Goal: Task Accomplishment & Management: Manage account settings

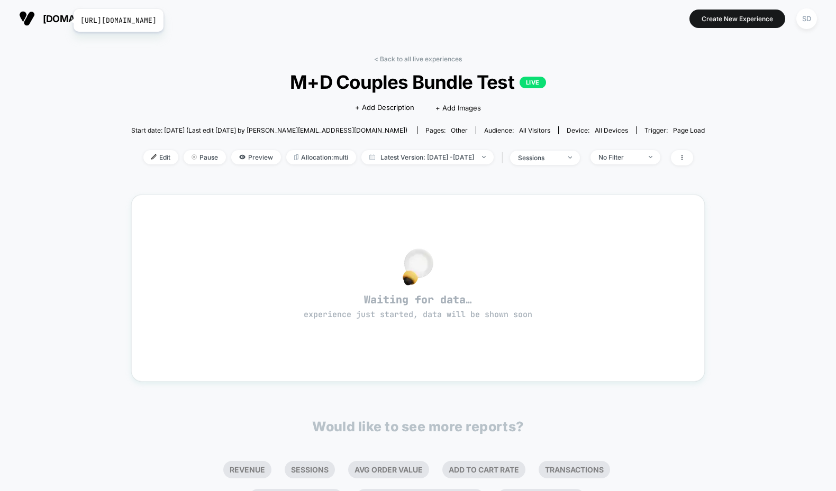
click at [67, 21] on span "[DOMAIN_NAME]" at bounding box center [81, 18] width 77 height 11
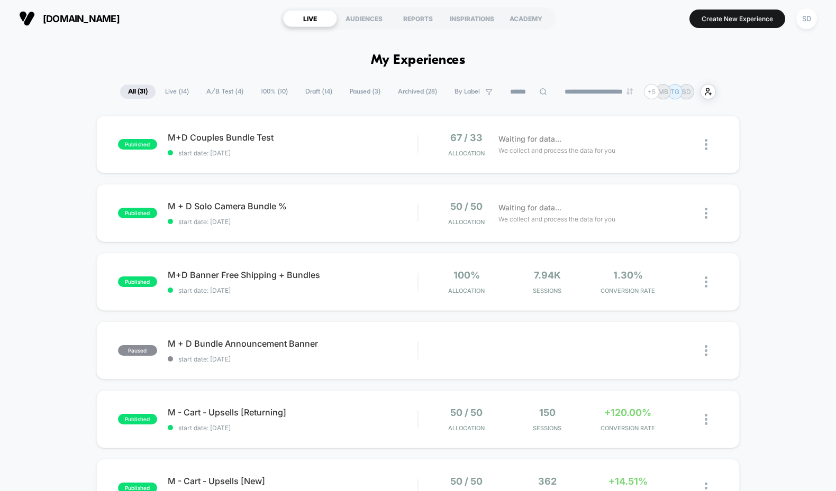
click at [217, 84] on div "**********" at bounding box center [418, 91] width 596 height 15
click at [217, 87] on span "A/B Test ( 4 )" at bounding box center [224, 92] width 53 height 14
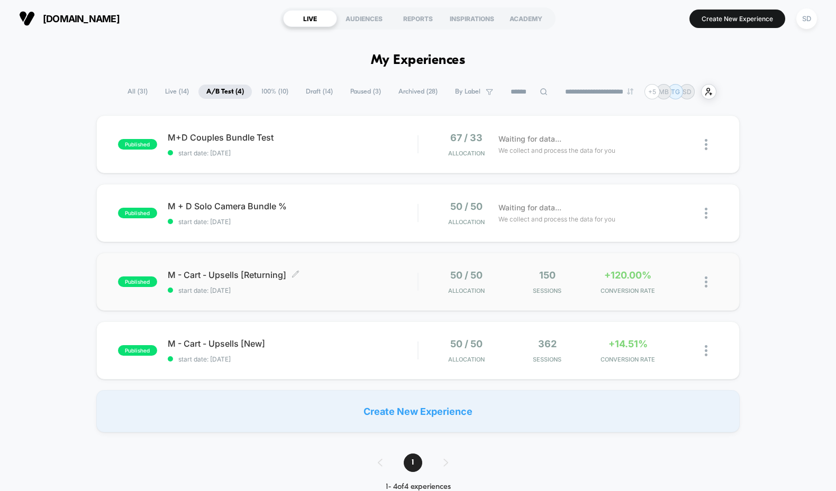
click at [204, 276] on span "M - Cart - Upsells [Returning] Click to edit experience details" at bounding box center [293, 275] width 250 height 11
click at [220, 341] on span "M - Cart - Upsells [New] Click to edit experience details" at bounding box center [293, 344] width 250 height 11
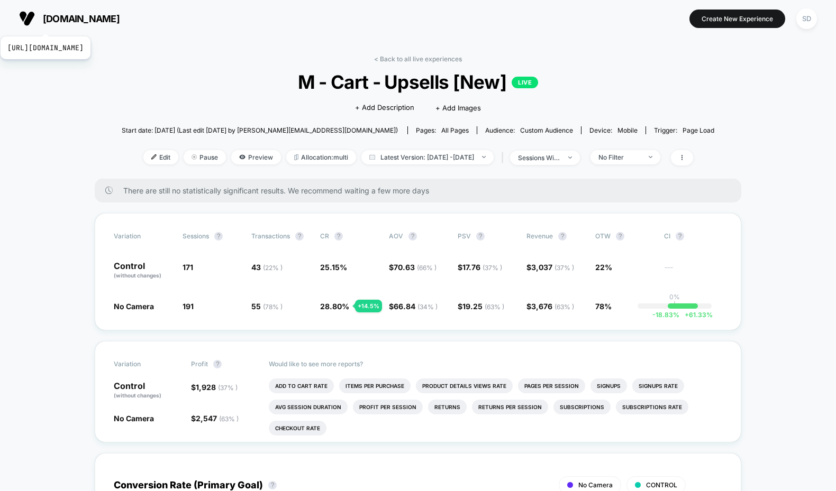
click at [75, 21] on span "[DOMAIN_NAME]" at bounding box center [81, 18] width 77 height 11
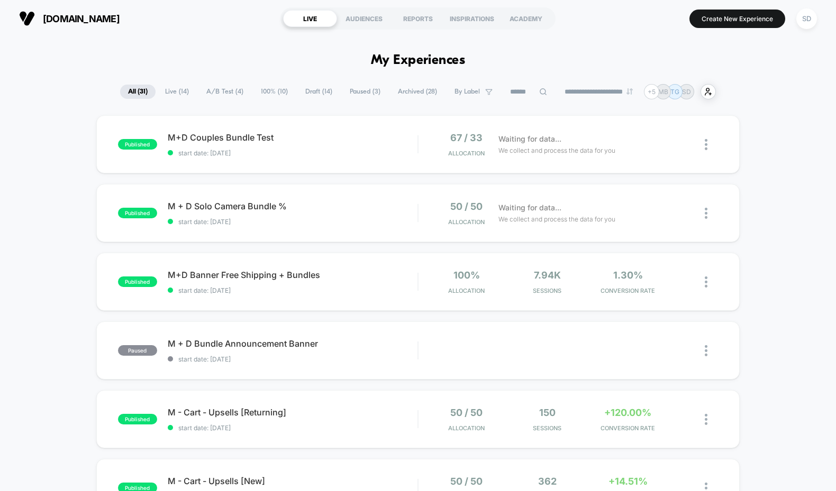
click at [161, 88] on span "Live ( 14 )" at bounding box center [177, 92] width 40 height 14
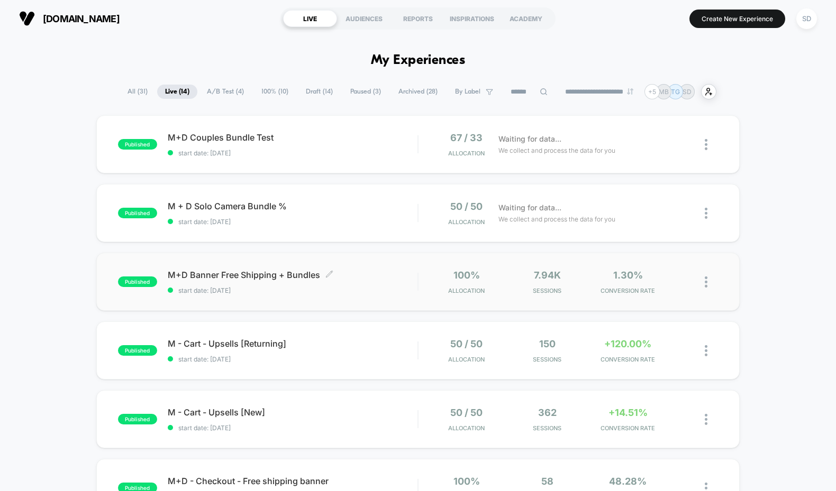
click at [222, 276] on span "M+D Banner Free Shipping + Bundles Click to edit experience details" at bounding box center [293, 275] width 250 height 11
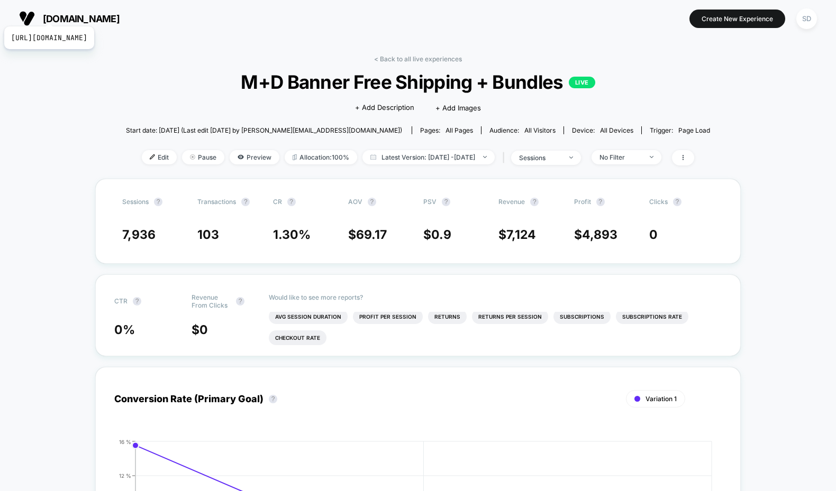
click at [87, 13] on span "[DOMAIN_NAME]" at bounding box center [81, 18] width 77 height 11
